Goal: Information Seeking & Learning: Learn about a topic

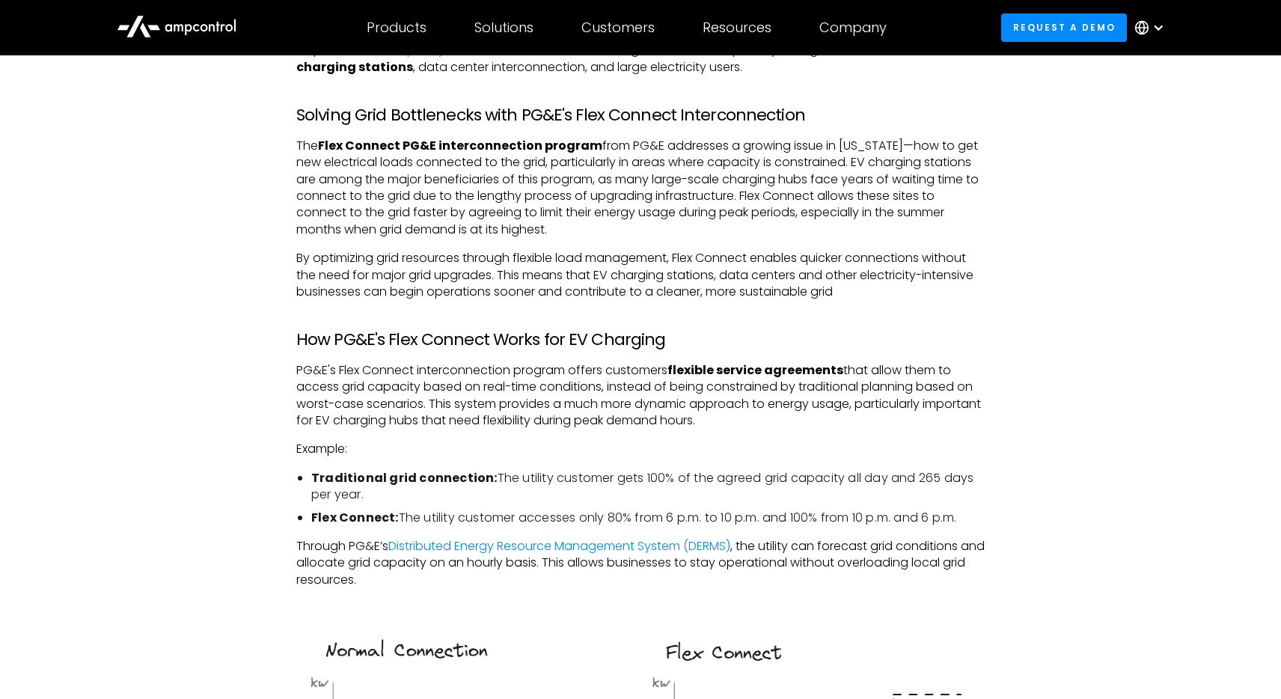
scroll to position [909, 0]
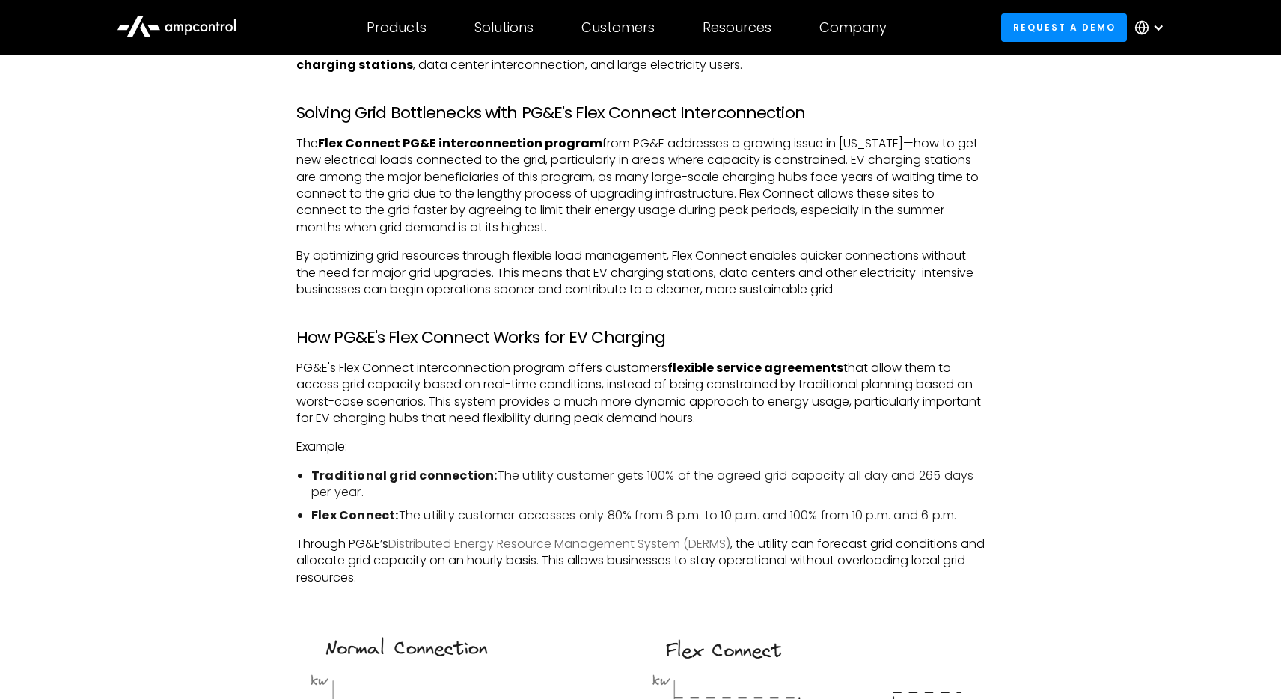
click at [495, 543] on link "Distributed Energy Resource Management System (DERMS)" at bounding box center [559, 543] width 342 height 17
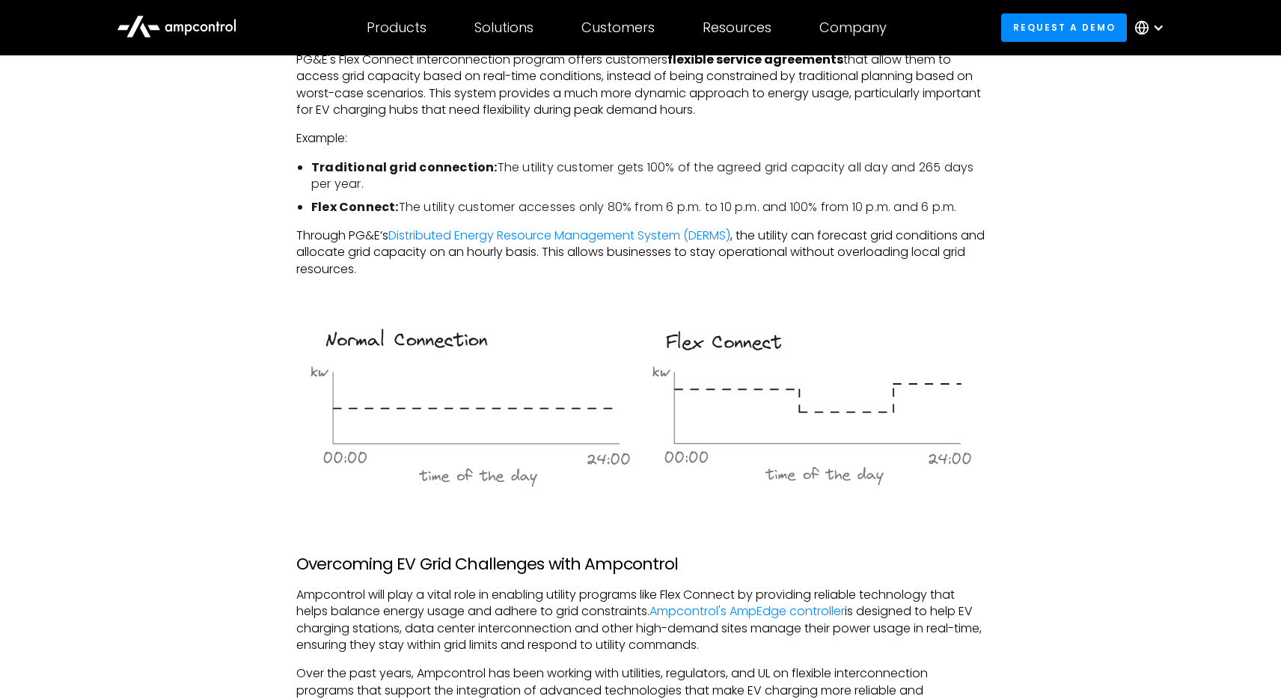
scroll to position [1224, 0]
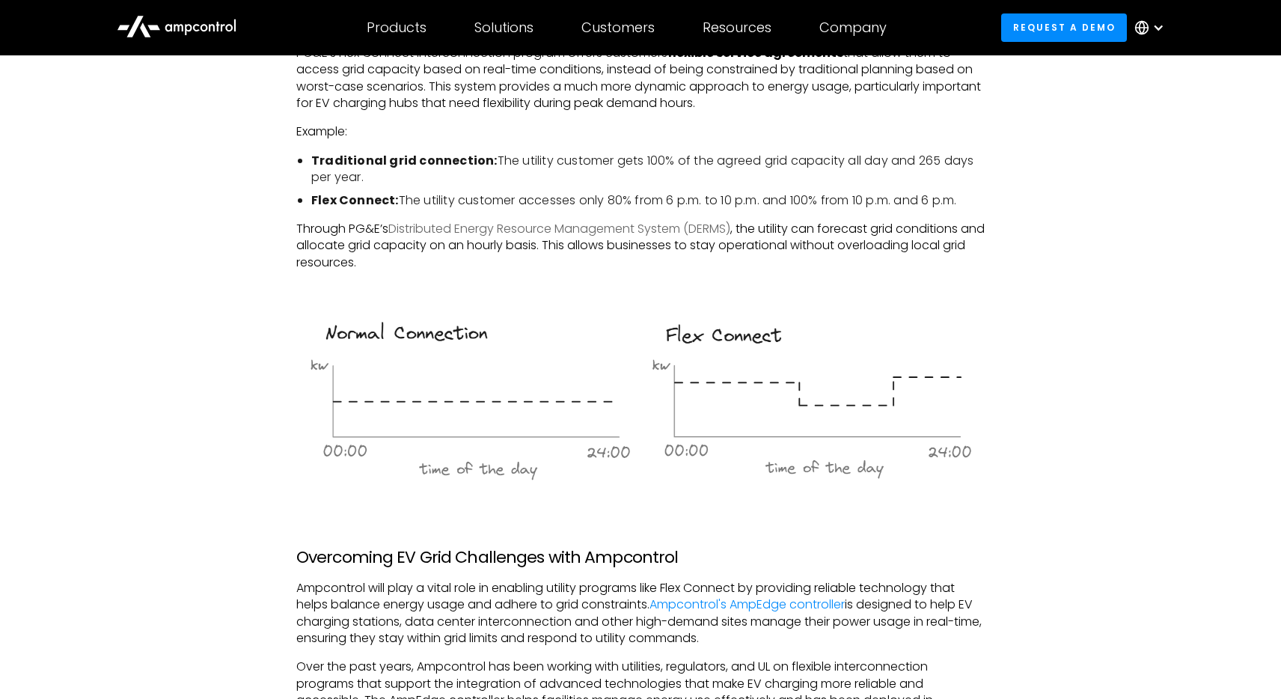
click at [584, 230] on link "Distributed Energy Resource Management System (DERMS)" at bounding box center [559, 228] width 342 height 17
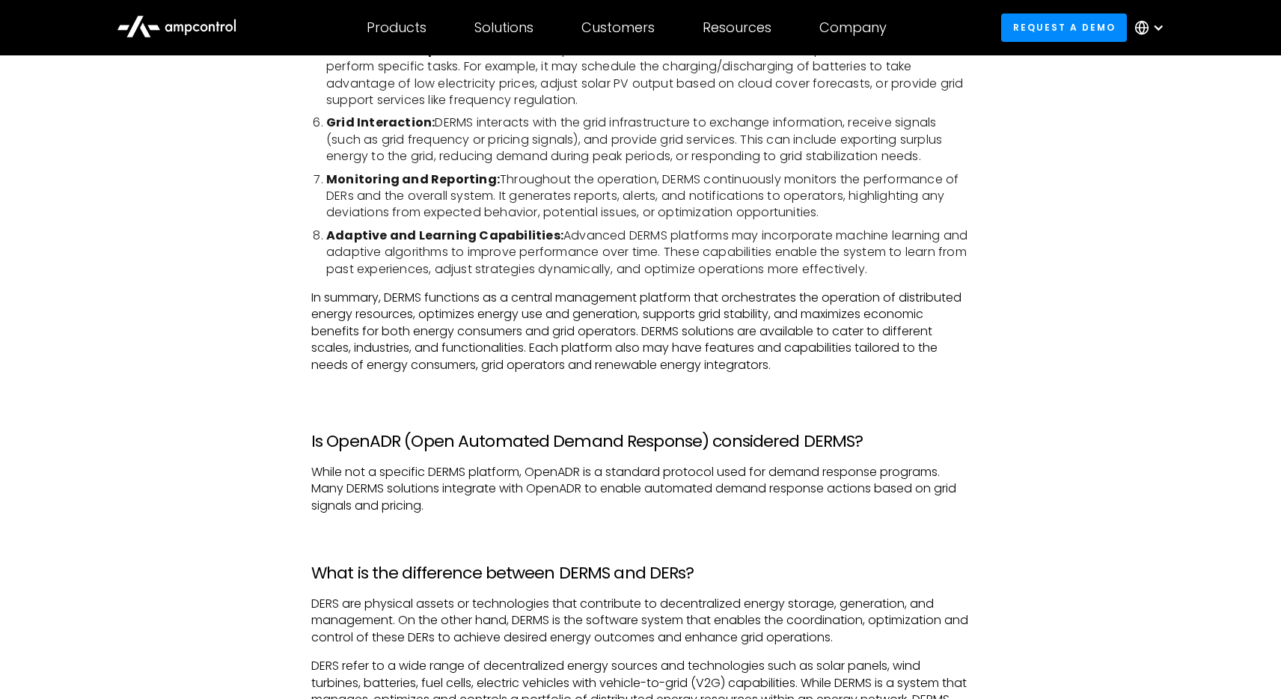
scroll to position [901, 0]
